Goal: Transaction & Acquisition: Purchase product/service

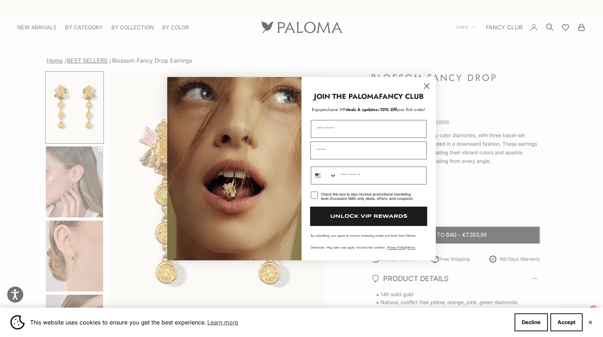
click at [427, 84] on circle "Close dialog" at bounding box center [427, 86] width 12 height 12
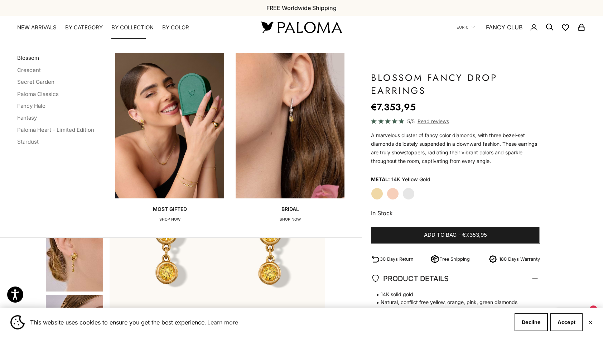
click at [30, 58] on link "Blossom" at bounding box center [28, 57] width 22 height 7
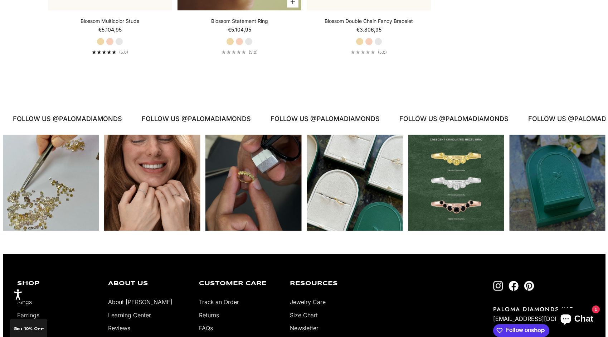
scroll to position [573, 0]
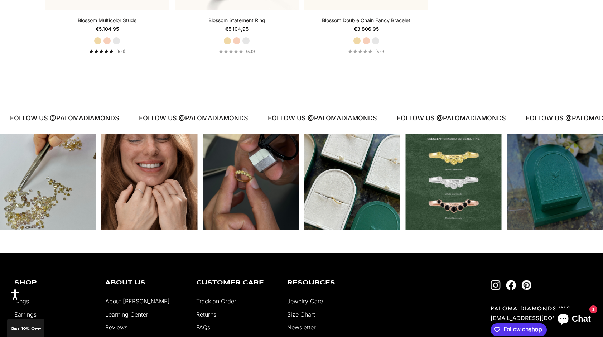
click at [256, 166] on div "Instagram post opens in a popup" at bounding box center [251, 182] width 96 height 96
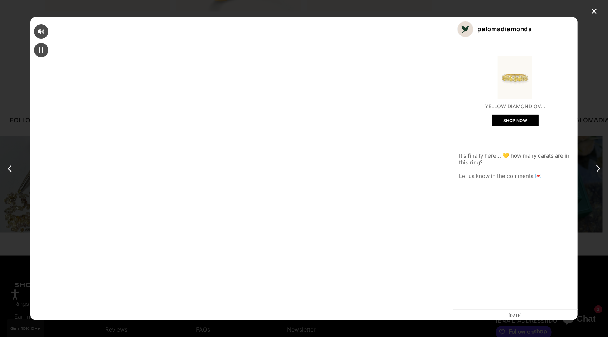
click at [494, 81] on img "Open product" at bounding box center [515, 77] width 43 height 43
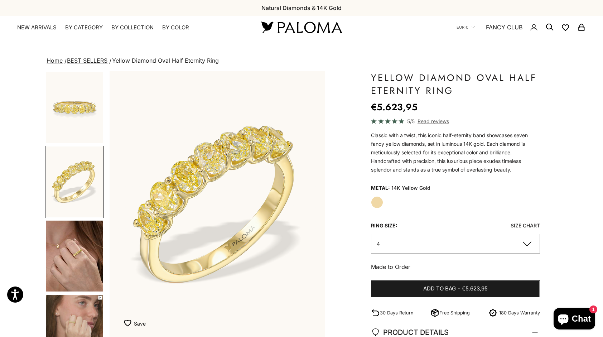
click at [84, 257] on img "Go to item 3" at bounding box center [74, 256] width 57 height 71
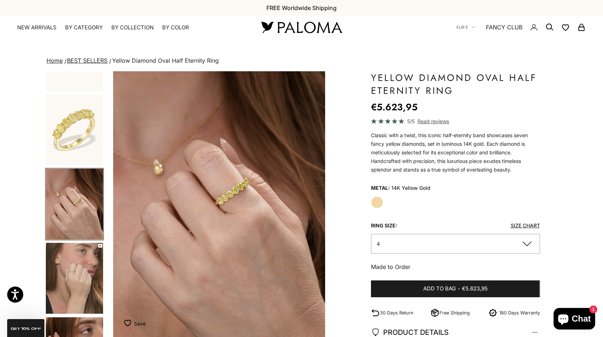
scroll to position [0, 448]
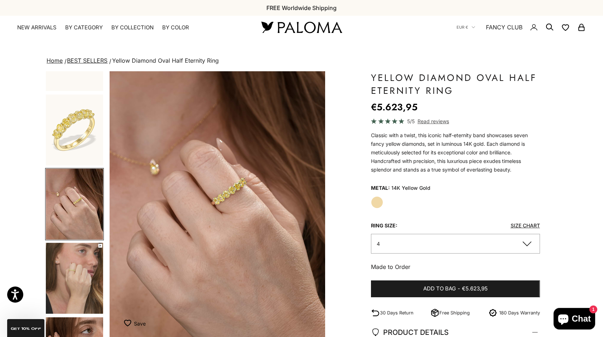
click at [78, 283] on img "Go to item 4" at bounding box center [74, 278] width 57 height 71
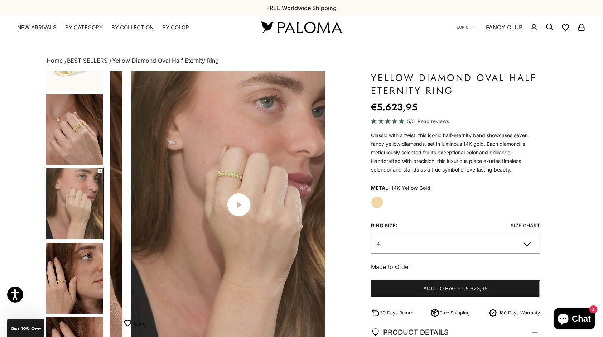
scroll to position [0, 672]
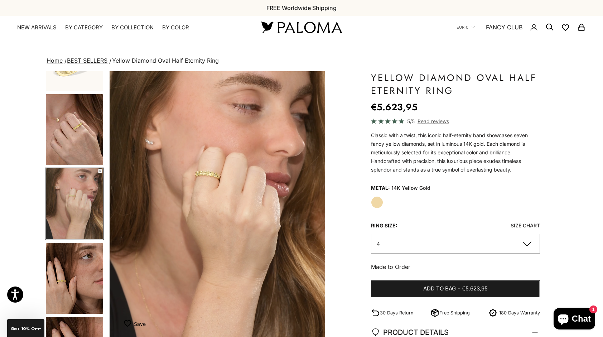
click at [486, 237] on button "4" at bounding box center [455, 244] width 169 height 20
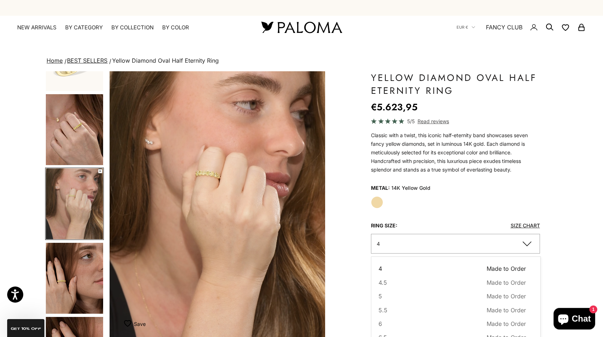
click at [88, 265] on img "Go to item 5" at bounding box center [74, 278] width 57 height 71
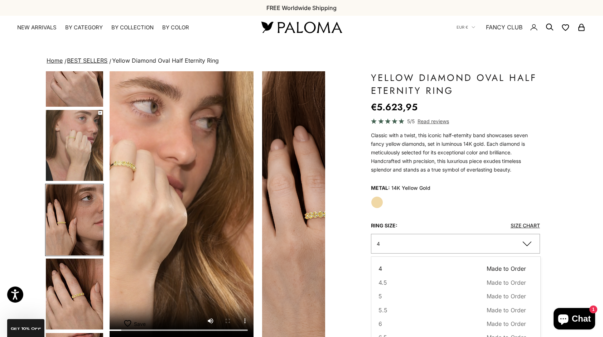
scroll to position [201, 0]
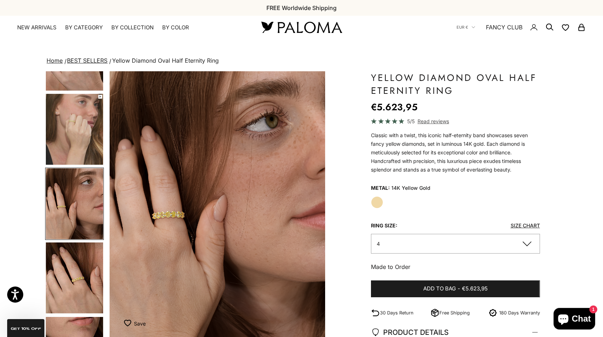
click at [76, 294] on img "Go to item 6" at bounding box center [74, 277] width 57 height 71
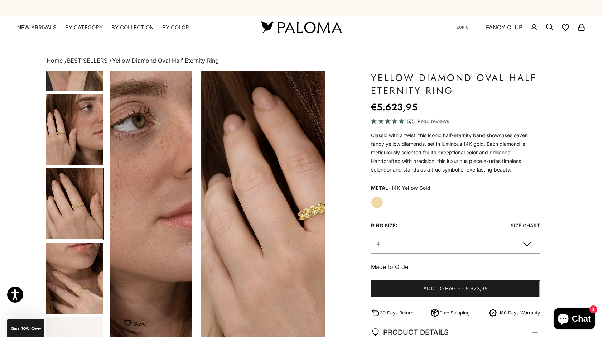
scroll to position [275, 0]
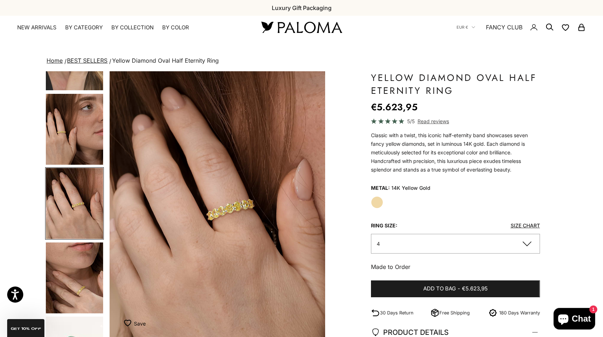
click at [76, 294] on img "Go to item 7" at bounding box center [74, 277] width 57 height 71
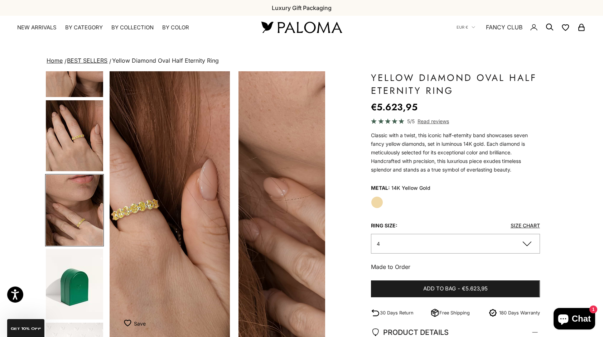
scroll to position [350, 0]
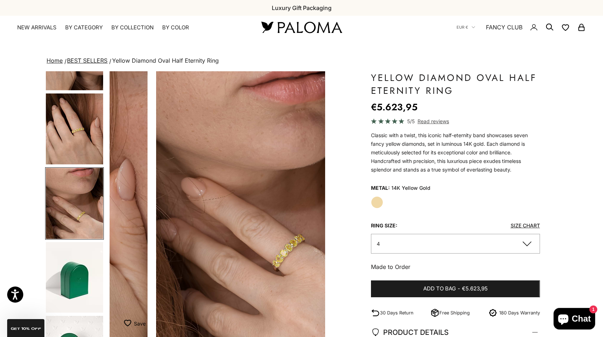
click at [76, 294] on img "Go to item 8" at bounding box center [74, 277] width 57 height 71
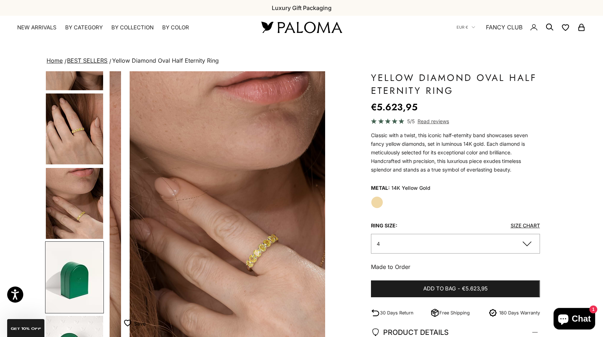
scroll to position [0, 0]
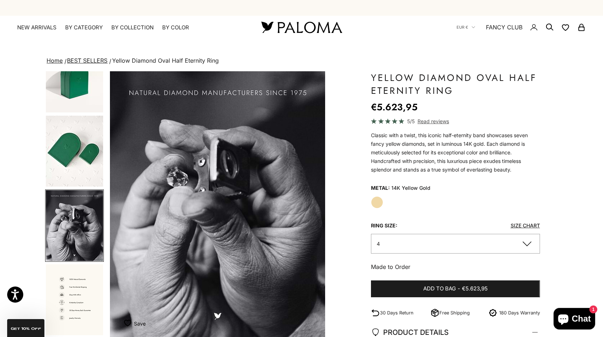
click at [72, 289] on img "Go to item 11" at bounding box center [74, 299] width 57 height 71
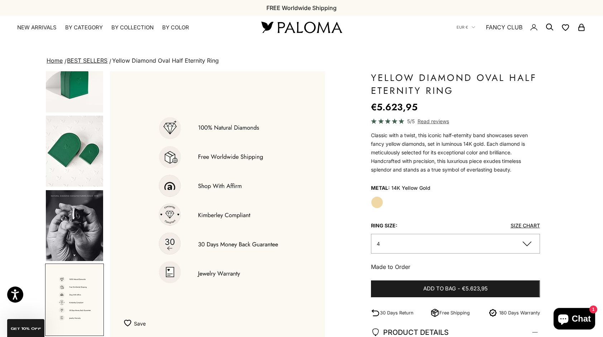
click at [67, 165] on img "Go to item 9" at bounding box center [74, 151] width 57 height 71
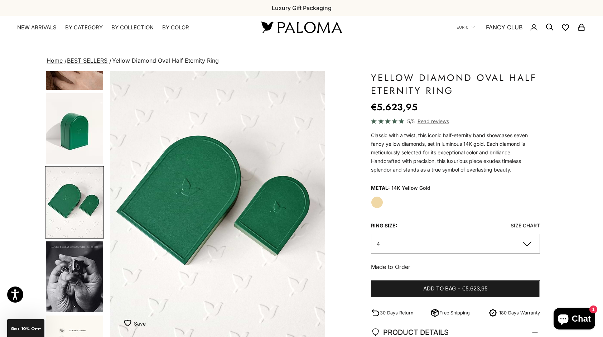
click at [85, 75] on img "Go to item 7" at bounding box center [74, 54] width 57 height 71
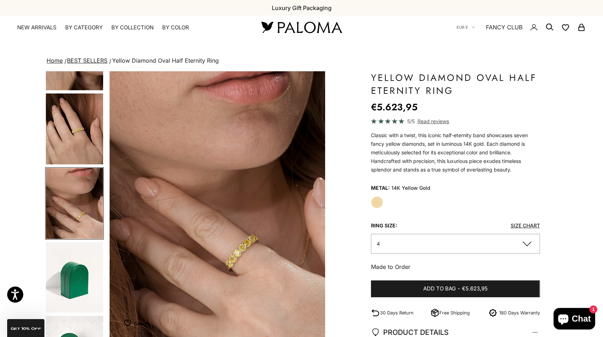
click at [72, 131] on img "Go to item 6" at bounding box center [74, 128] width 57 height 71
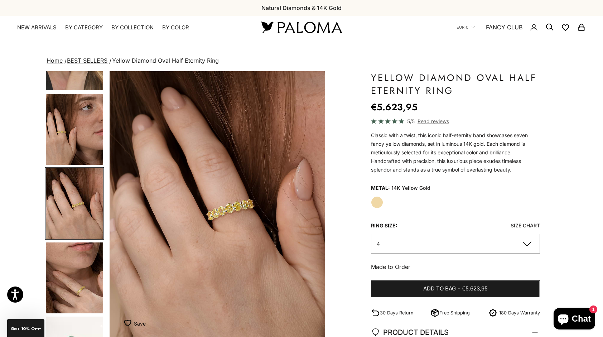
click at [77, 113] on img "Go to item 5" at bounding box center [74, 129] width 57 height 71
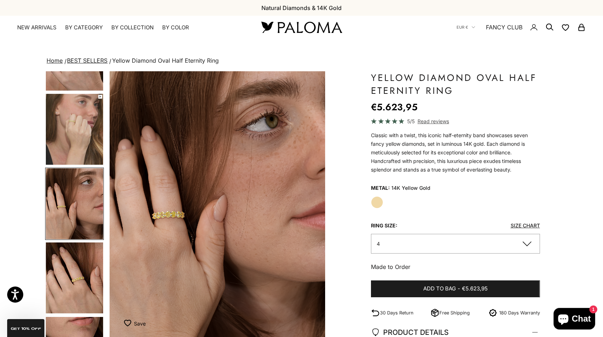
click at [69, 125] on img "Go to item 4" at bounding box center [74, 129] width 57 height 71
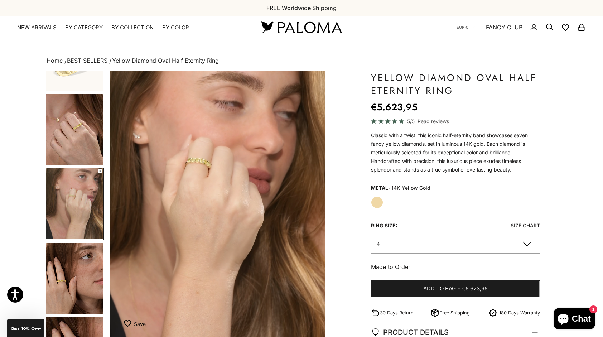
click at [74, 117] on img "Go to item 3" at bounding box center [74, 129] width 57 height 71
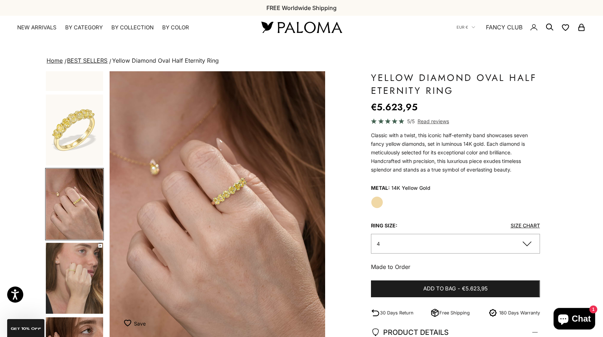
click at [76, 111] on img "Go to item 2" at bounding box center [74, 130] width 57 height 71
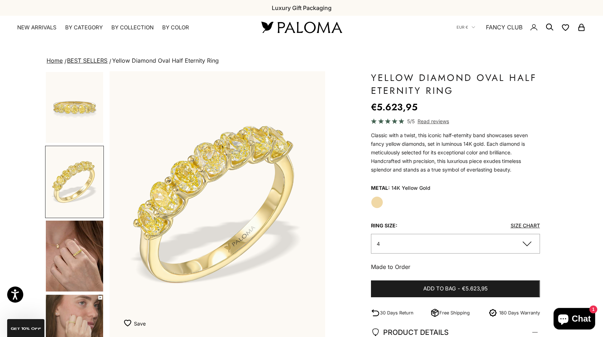
click at [76, 102] on img "Go to item 1" at bounding box center [74, 107] width 57 height 71
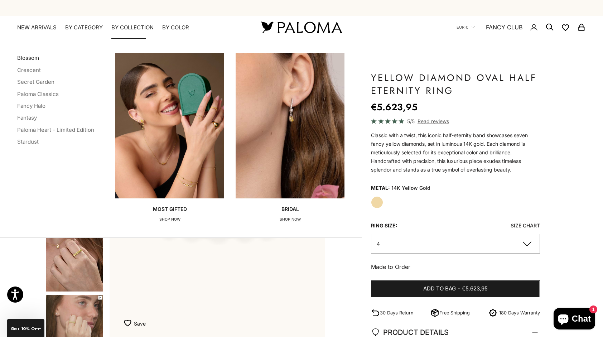
click at [27, 60] on link "Blossom" at bounding box center [28, 57] width 22 height 7
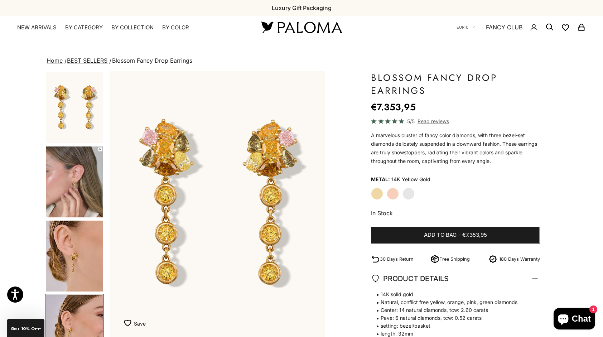
scroll to position [126, 0]
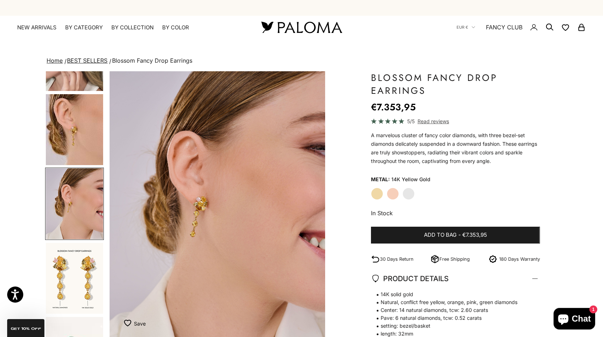
click at [201, 207] on img "Item 6 of 13" at bounding box center [218, 204] width 216 height 266
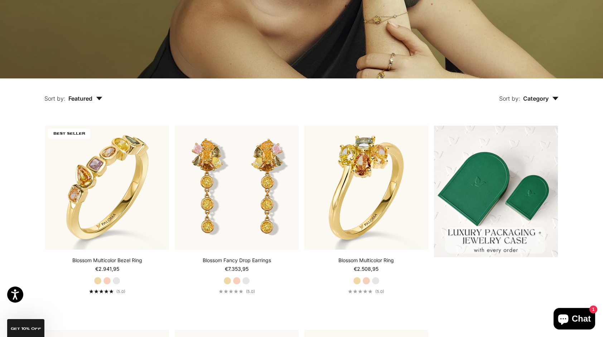
scroll to position [143, 0]
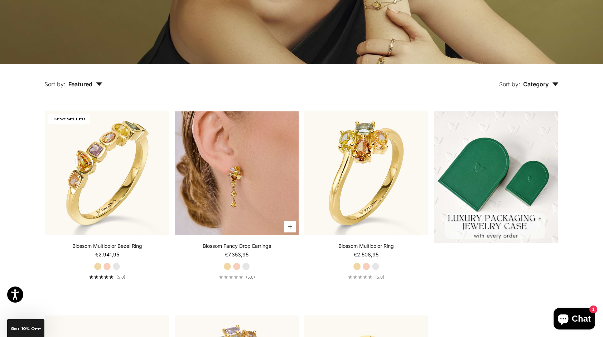
click at [251, 185] on img at bounding box center [237, 173] width 124 height 124
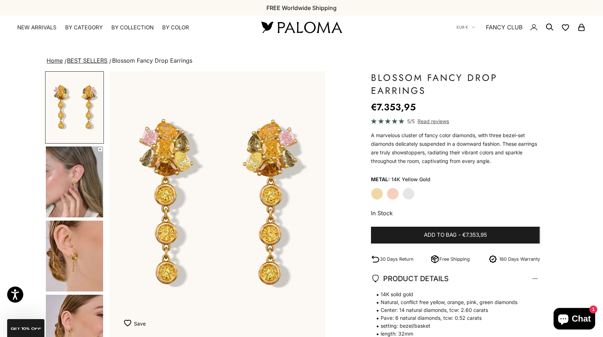
click at [74, 255] on img "Go to item 5" at bounding box center [74, 256] width 57 height 71
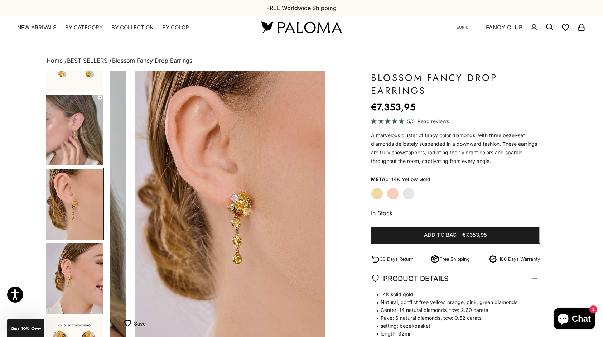
scroll to position [0, 448]
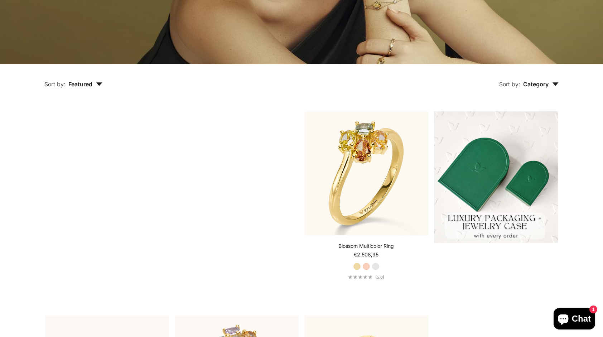
scroll to position [143, 0]
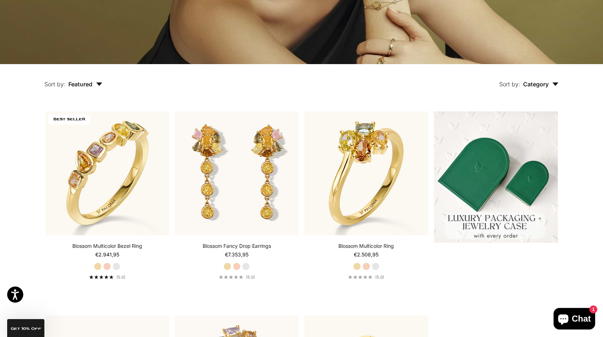
click at [589, 150] on section "Filter Sort by: Featured Sort by Featured Best selling Alphabetically, A-Z Alph…" at bounding box center [301, 285] width 603 height 443
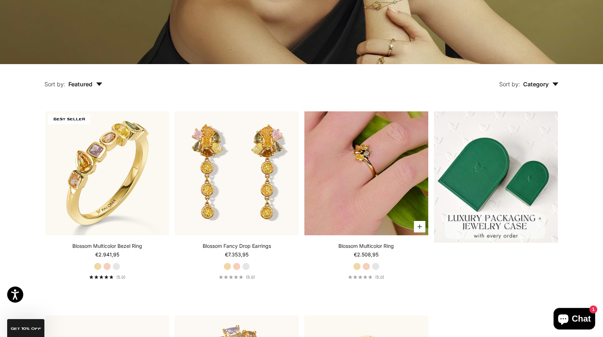
click at [387, 128] on img at bounding box center [366, 173] width 124 height 124
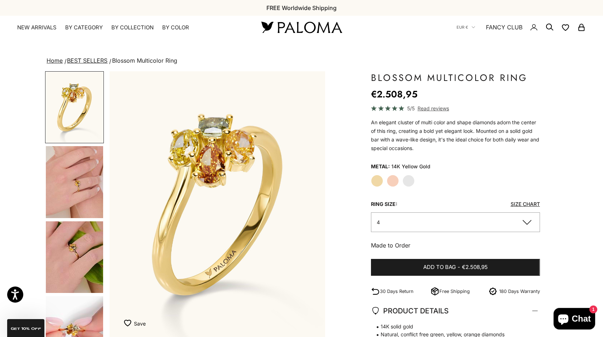
click at [74, 264] on img "Go to item 5" at bounding box center [74, 257] width 57 height 72
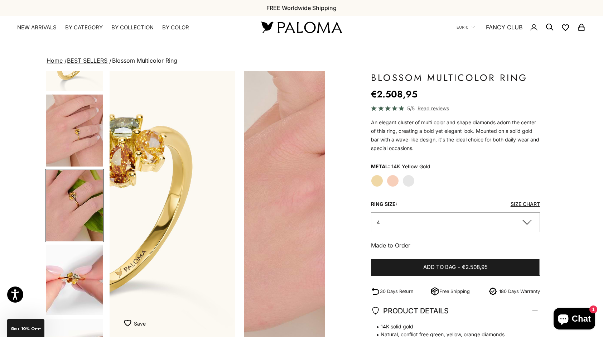
scroll to position [53, 0]
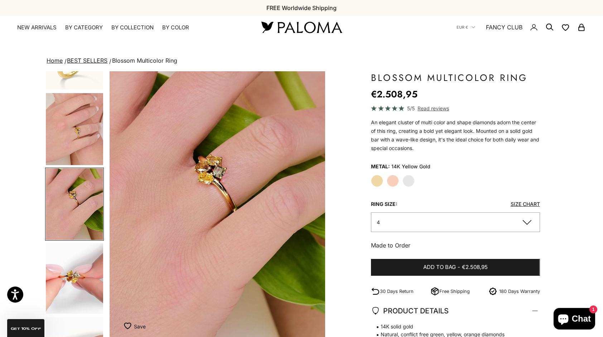
click at [73, 291] on img "Go to item 6" at bounding box center [74, 278] width 57 height 71
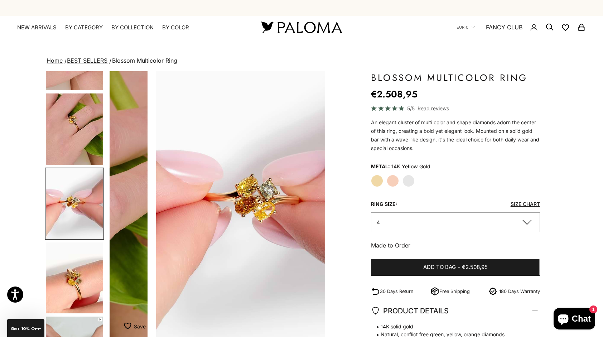
scroll to position [0, 672]
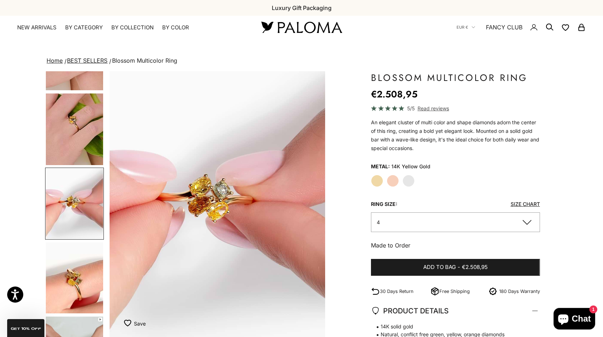
click at [73, 291] on img "Go to item 7" at bounding box center [74, 277] width 57 height 71
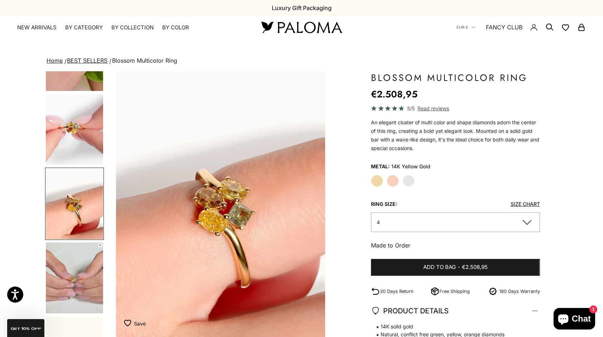
scroll to position [0, 897]
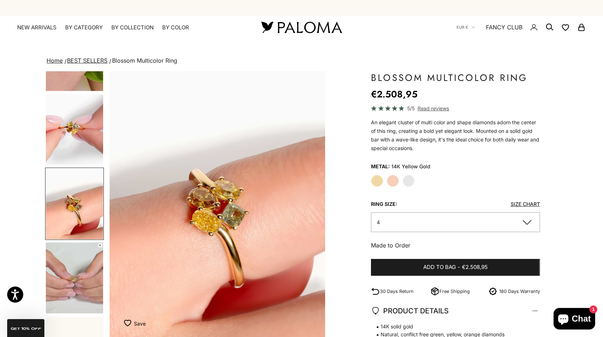
click at [83, 276] on img "Go to item 8" at bounding box center [74, 277] width 57 height 71
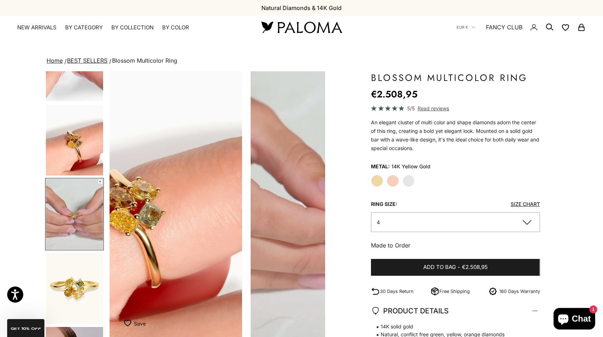
scroll to position [276, 0]
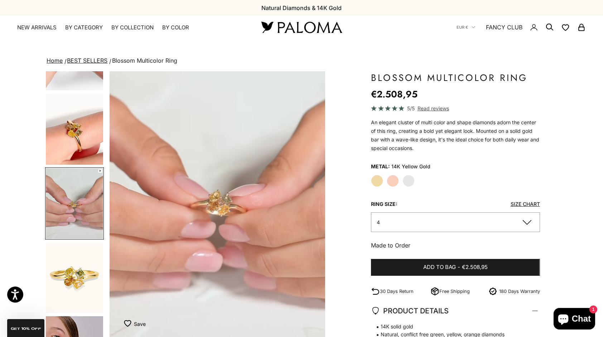
click at [83, 276] on img "Go to item 9" at bounding box center [74, 277] width 57 height 71
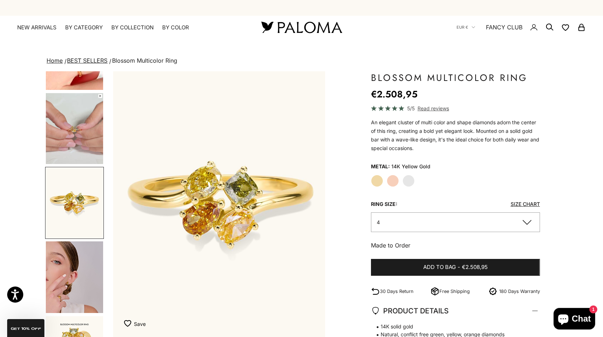
scroll to position [0, 1345]
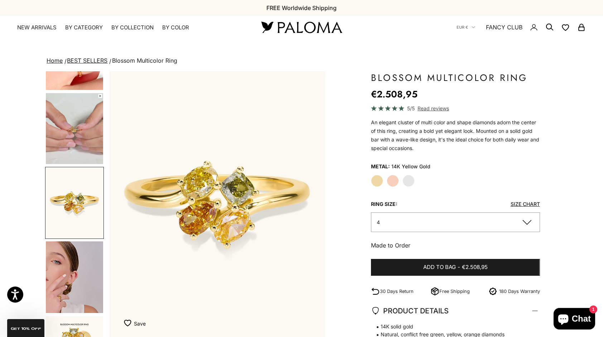
click at [83, 276] on img "Go to item 10" at bounding box center [74, 277] width 57 height 72
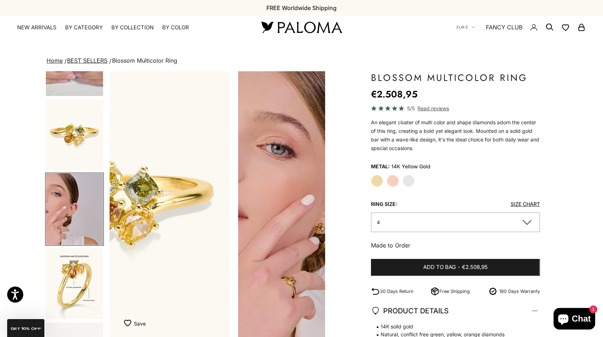
scroll to position [0, 0]
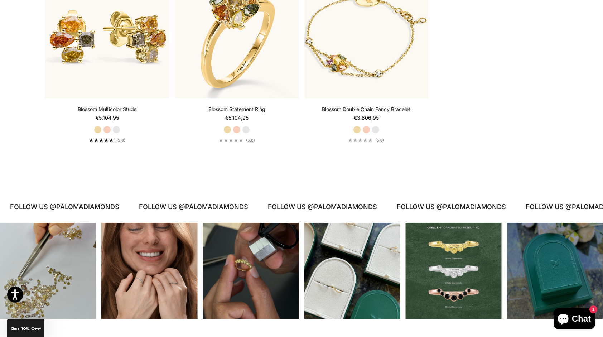
scroll to position [501, 0]
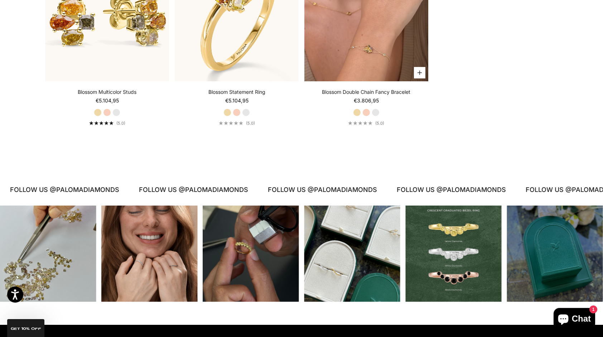
click at [353, 51] on video "#YellowGold\a#RoseGold\a#WhiteGold" at bounding box center [366, 19] width 124 height 124
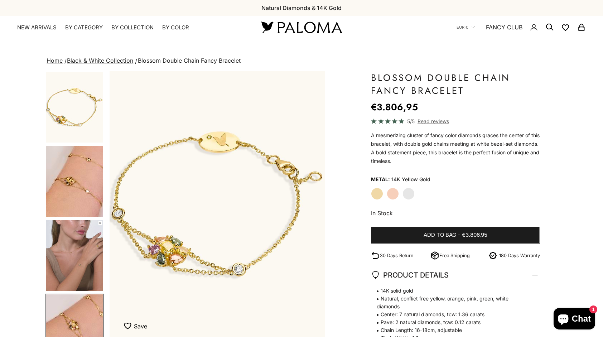
scroll to position [0, 672]
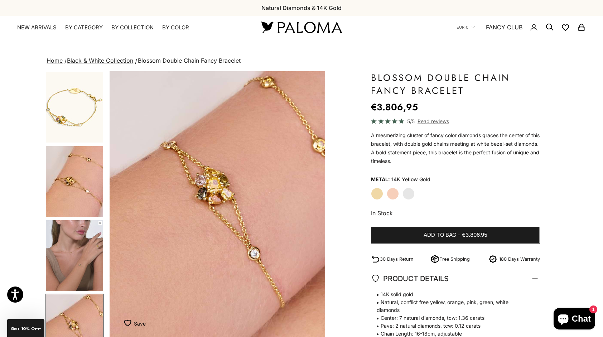
click at [73, 261] on img "Go to item 5" at bounding box center [74, 255] width 57 height 71
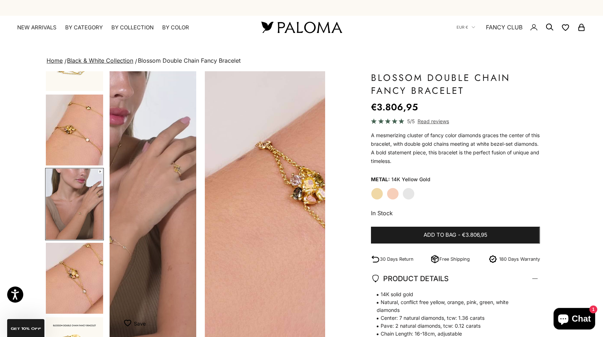
scroll to position [52, 0]
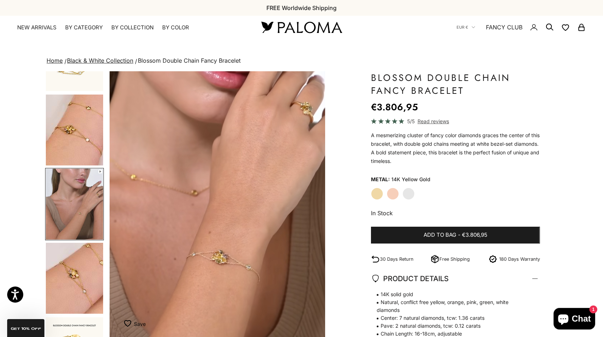
click at [63, 269] on img "Go to item 6" at bounding box center [74, 278] width 57 height 71
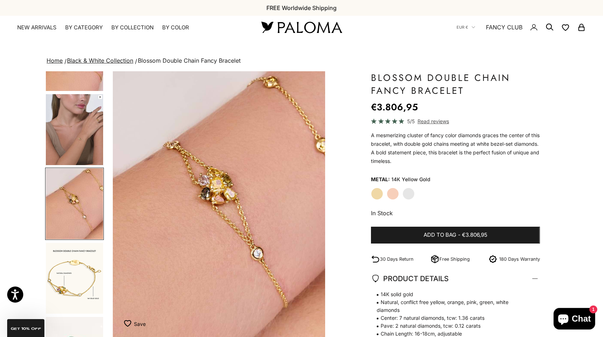
scroll to position [0, 672]
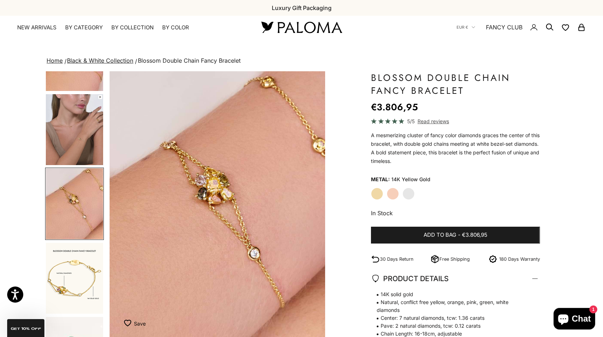
click at [75, 140] on img "Go to item 5" at bounding box center [74, 129] width 57 height 71
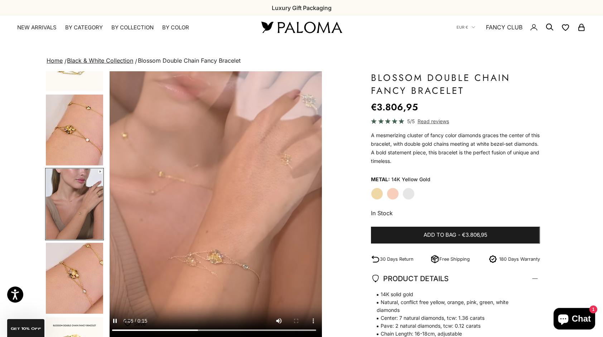
scroll to position [0, 448]
